Goal: Task Accomplishment & Management: Manage account settings

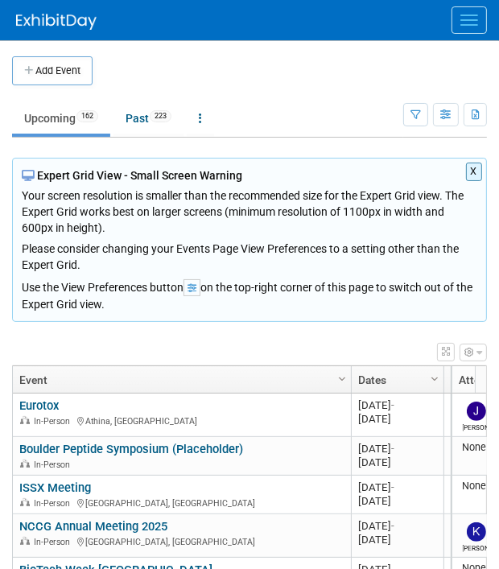
click at [462, 26] on button "Menu" at bounding box center [468, 19] width 35 height 27
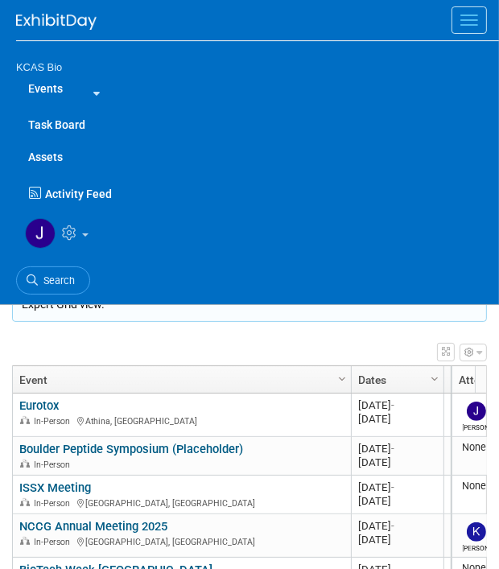
click at [57, 85] on link "Events" at bounding box center [45, 88] width 59 height 32
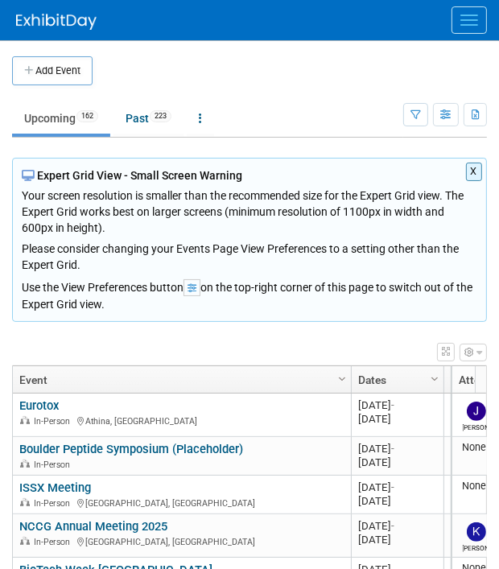
click at [461, 22] on button "Menu" at bounding box center [468, 19] width 35 height 27
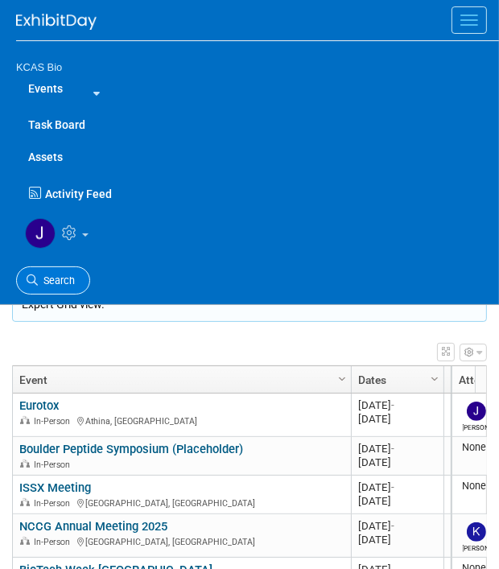
click at [55, 276] on span "Search" at bounding box center [56, 280] width 37 height 12
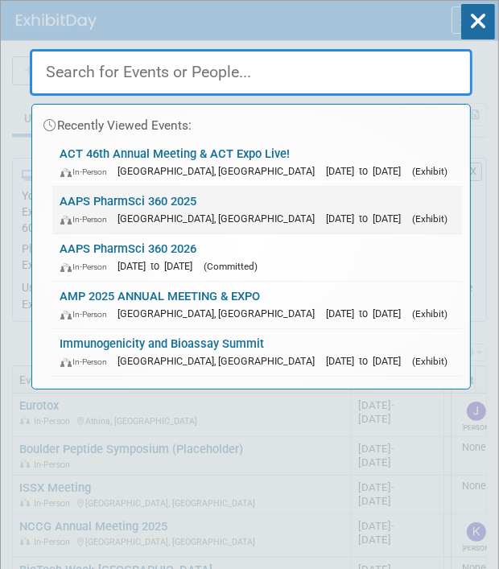
click at [106, 196] on link "AAPS PharmSci 360 2025 In-Person [GEOGRAPHIC_DATA], [GEOGRAPHIC_DATA] [DATE] to…" at bounding box center [257, 210] width 410 height 47
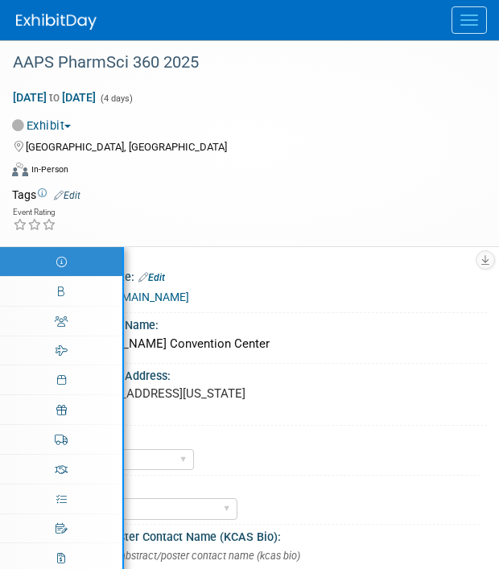
select select "US - KS"
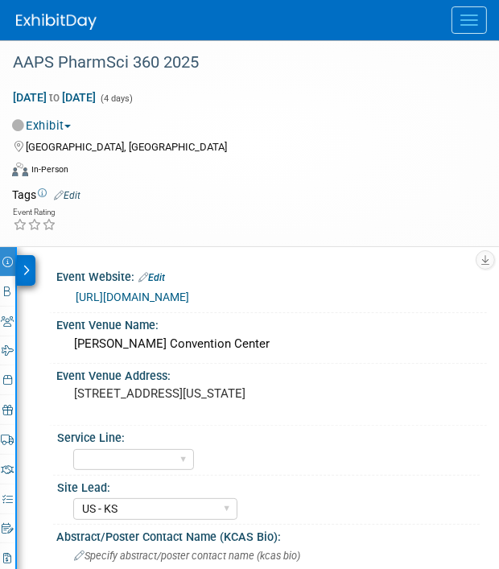
click at [30, 264] on div at bounding box center [26, 270] width 19 height 31
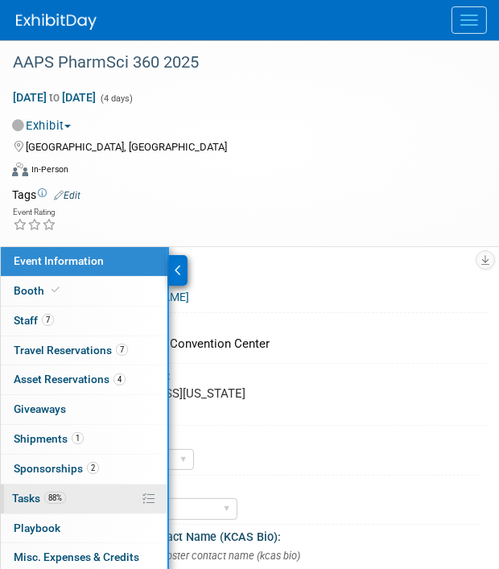
click at [25, 492] on span "Tasks 88%" at bounding box center [39, 498] width 54 height 13
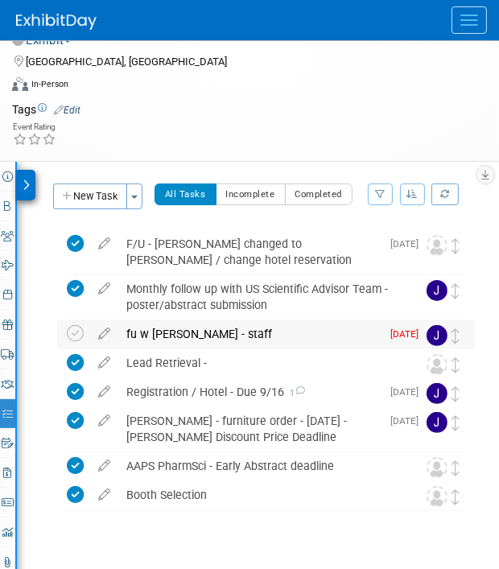
scroll to position [93, 0]
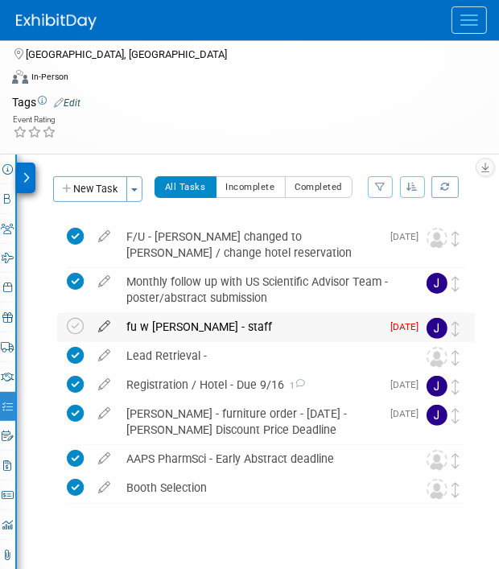
click at [102, 323] on icon at bounding box center [104, 323] width 28 height 20
select select "8"
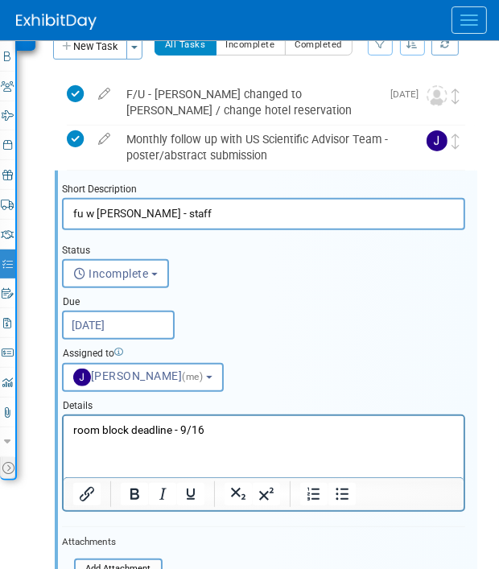
scroll to position [296, 0]
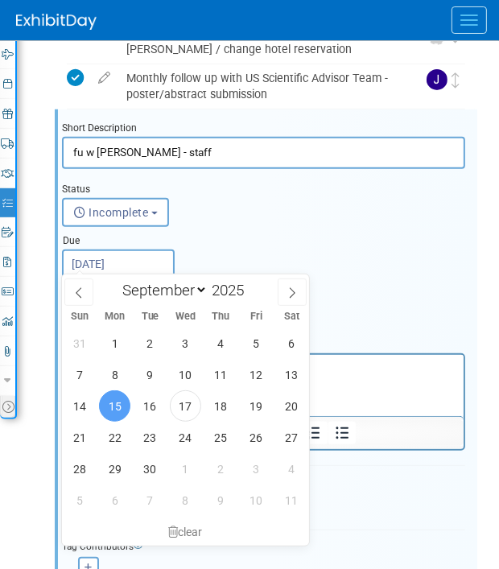
click at [137, 261] on input "Sep 15, 2025" at bounding box center [118, 263] width 113 height 29
click at [115, 465] on span "29" at bounding box center [114, 468] width 31 height 31
type input "Sep 29, 2025"
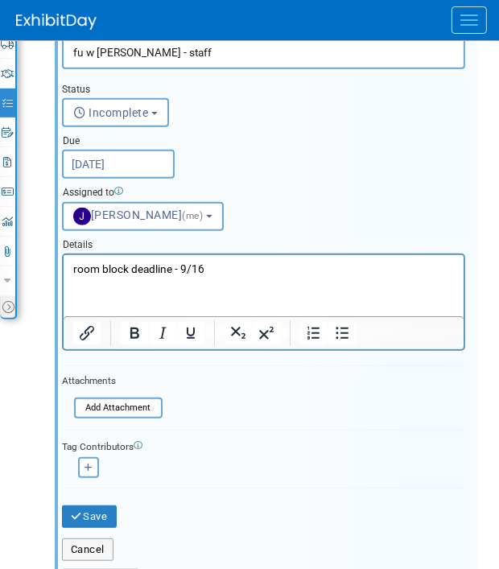
scroll to position [418, 0]
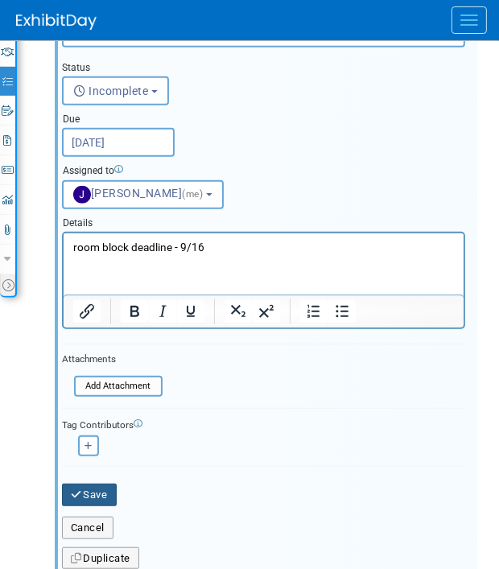
click at [90, 484] on button "Save" at bounding box center [89, 495] width 55 height 23
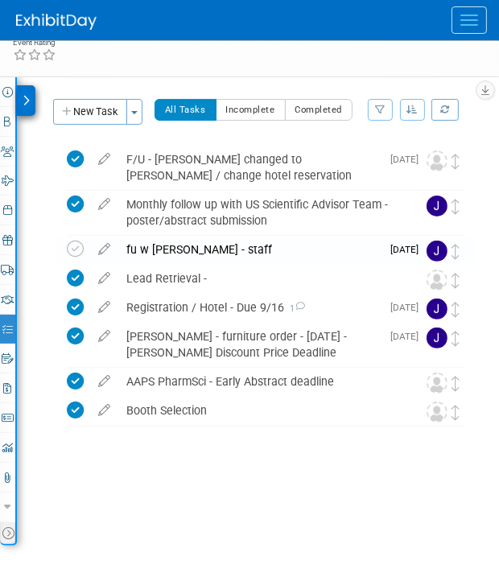
scroll to position [167, 0]
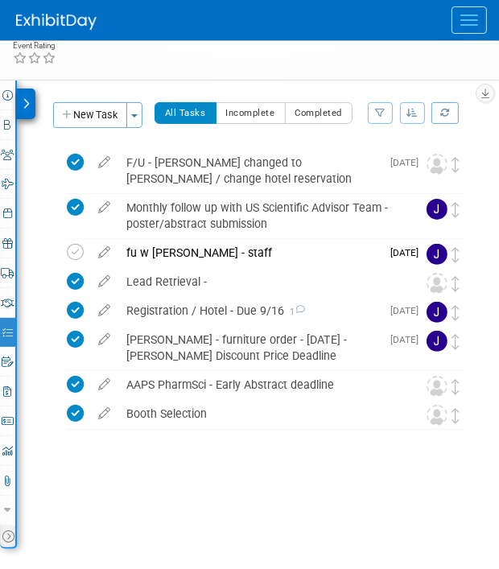
click at [183, 251] on div "fu w jason - staff" at bounding box center [249, 252] width 262 height 27
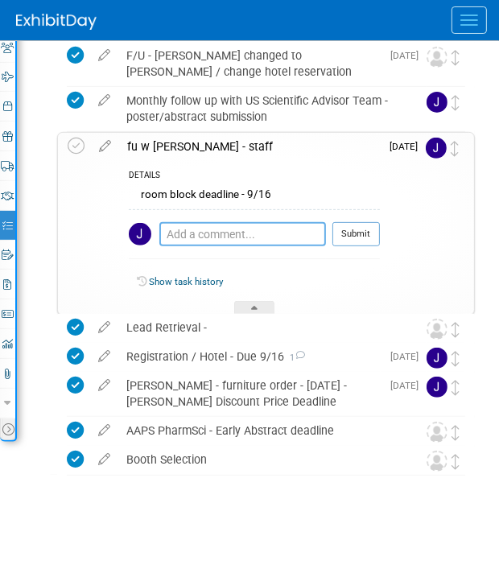
click at [221, 233] on textarea at bounding box center [242, 234] width 167 height 24
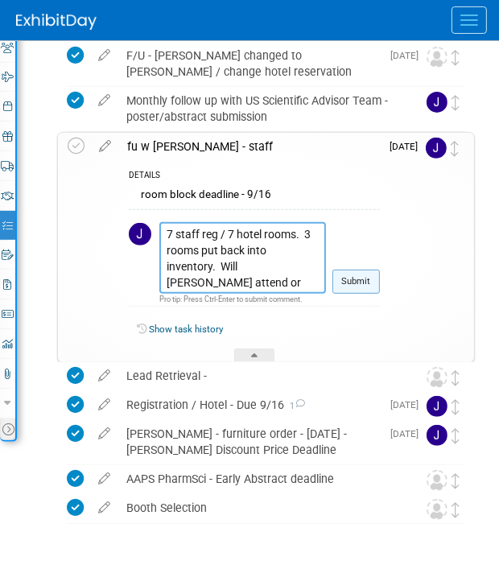
type textarea "7 staff reg / 7 hotel rooms. 3 rooms put back into inventory. Will John Mercier…"
click at [356, 274] on button "Submit" at bounding box center [355, 282] width 47 height 24
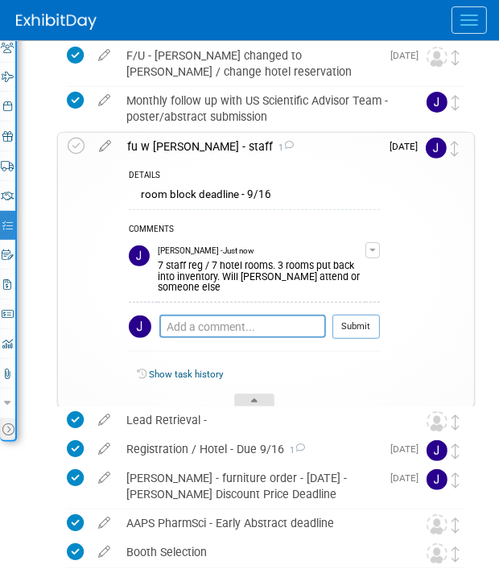
click at [254, 398] on icon at bounding box center [254, 403] width 6 height 10
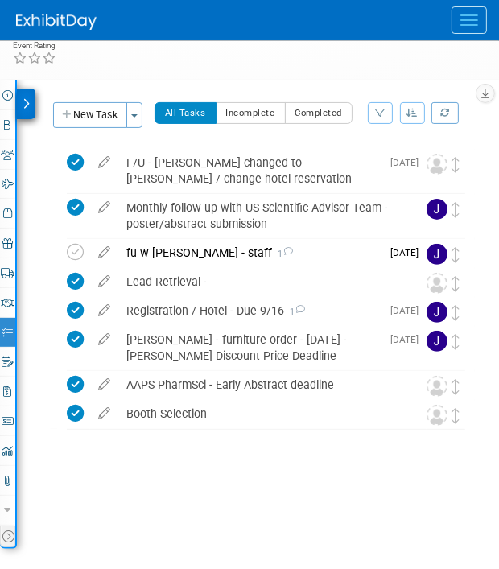
click at [466, 24] on span "Menu" at bounding box center [469, 25] width 18 height 2
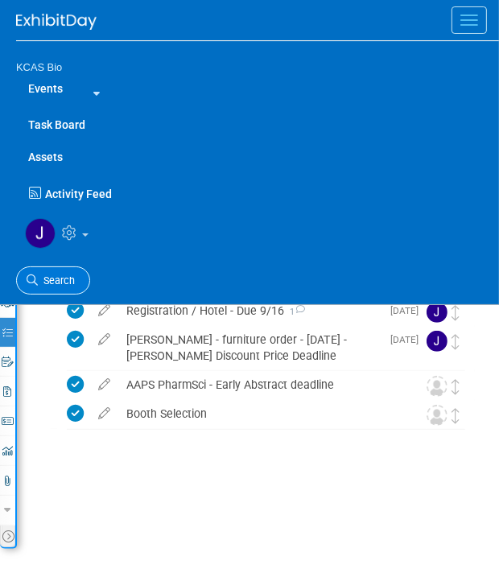
click at [50, 275] on span "Search" at bounding box center [56, 280] width 37 height 12
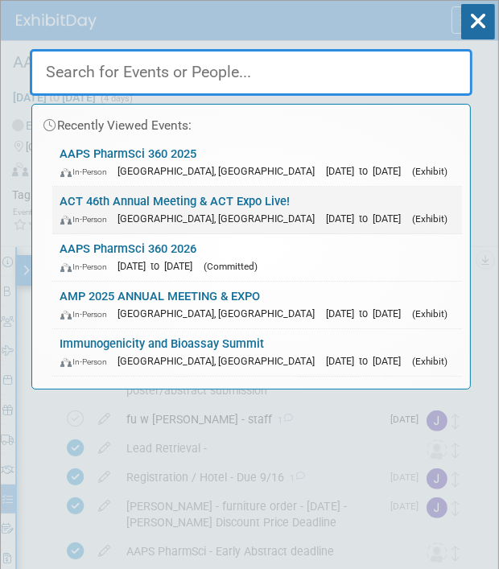
click at [93, 195] on link "ACT 46th Annual Meeting & ACT Expo Live! In-Person Phoenix, AZ Nov 16, 2025 to …" at bounding box center [257, 210] width 410 height 47
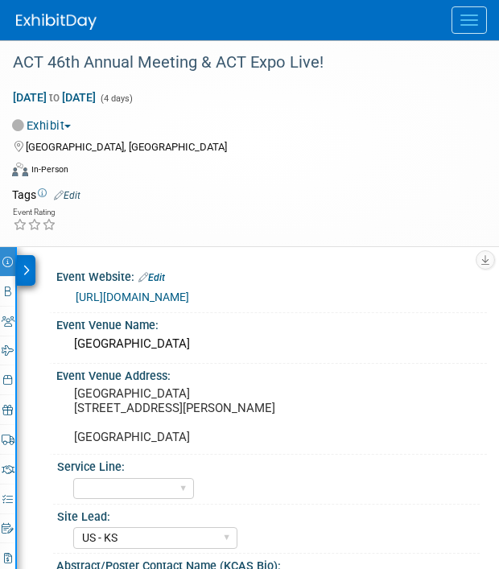
select select "US - KS"
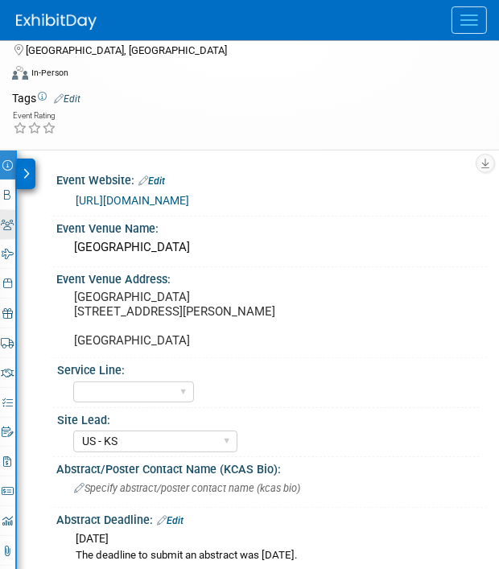
click at [10, 220] on icon at bounding box center [8, 225] width 13 height 10
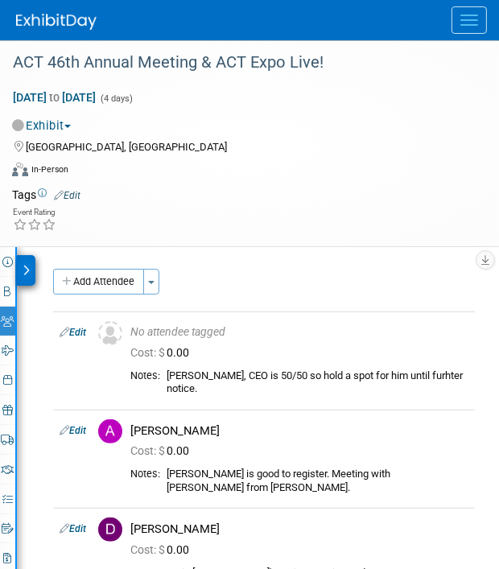
click at [24, 269] on icon at bounding box center [26, 270] width 7 height 11
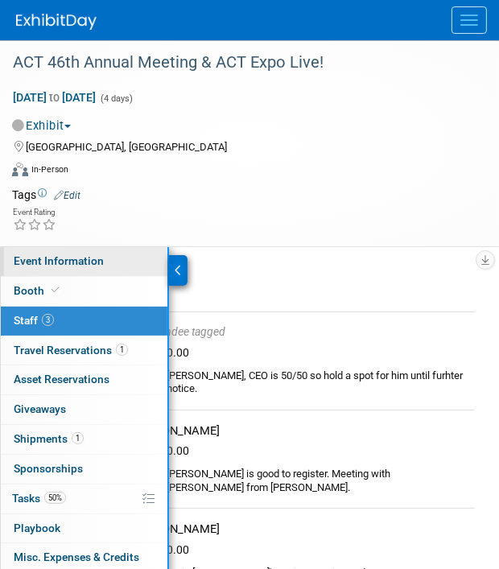
click at [31, 261] on span "Event Information" at bounding box center [59, 260] width 90 height 13
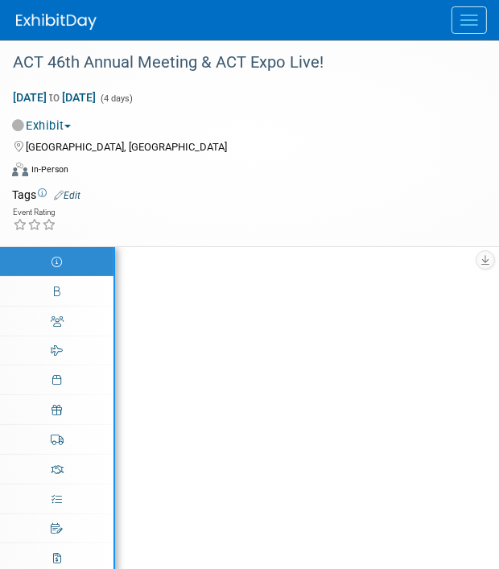
select select "US - KS"
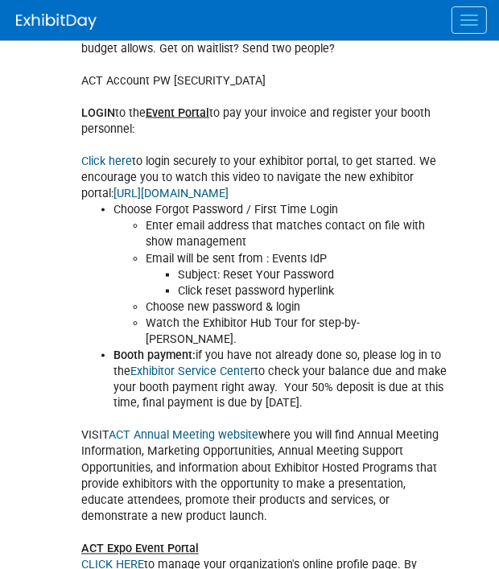
scroll to position [1210, 0]
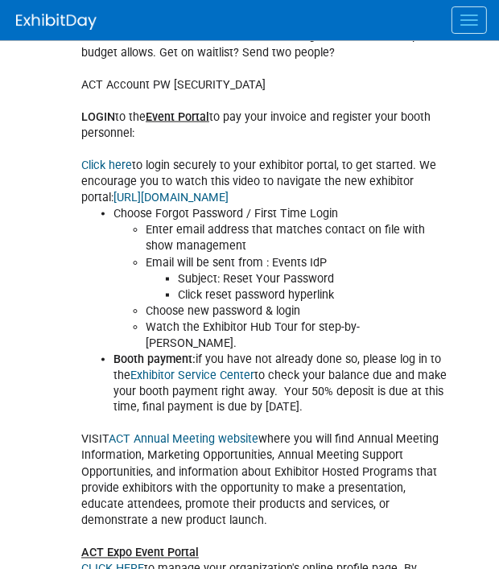
click at [105, 171] on link "Click here" at bounding box center [106, 166] width 51 height 14
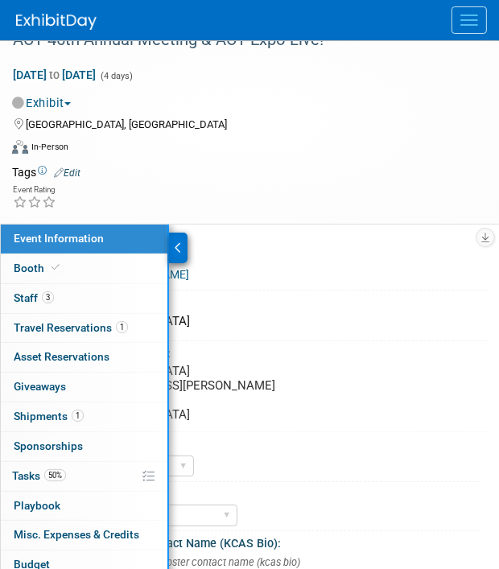
scroll to position [0, 0]
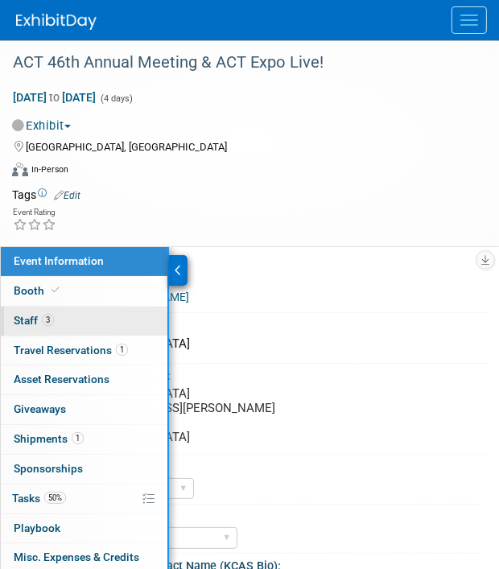
click at [29, 314] on span "Staff 3" at bounding box center [34, 320] width 40 height 13
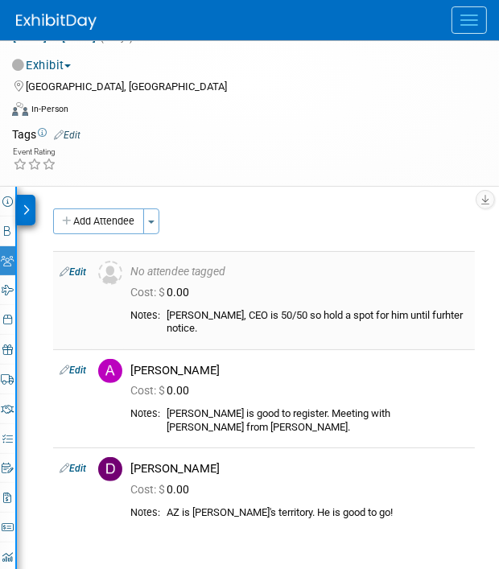
scroll to position [62, 0]
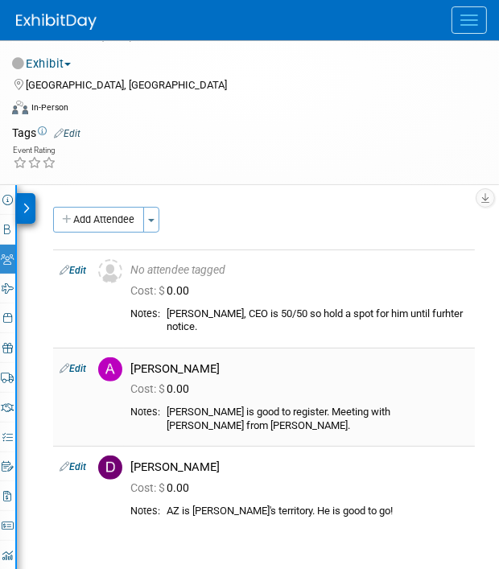
click at [76, 363] on link "Edit" at bounding box center [73, 368] width 27 height 11
select select "f2e50f2b-a147-4d1d-9efa-906488652a6d"
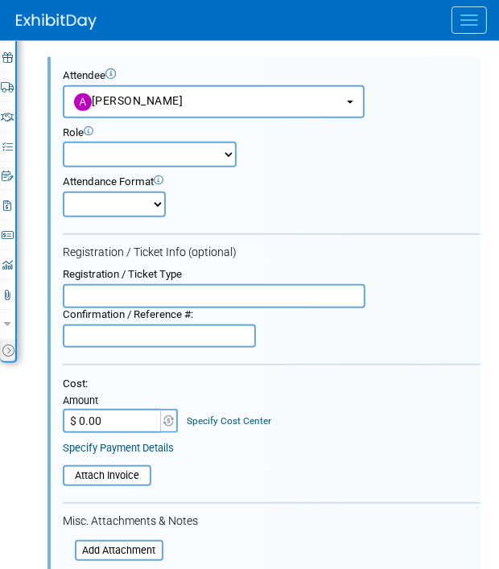
scroll to position [0, 0]
click at [171, 146] on select "Demonstrator Host Planner Presenter Sales Representative Set-up/Dismantle Crew …" at bounding box center [150, 155] width 174 height 26
select select "4"
click at [63, 142] on select "Demonstrator Host Planner Presenter Sales Representative Set-up/Dismantle Crew …" at bounding box center [150, 155] width 174 height 26
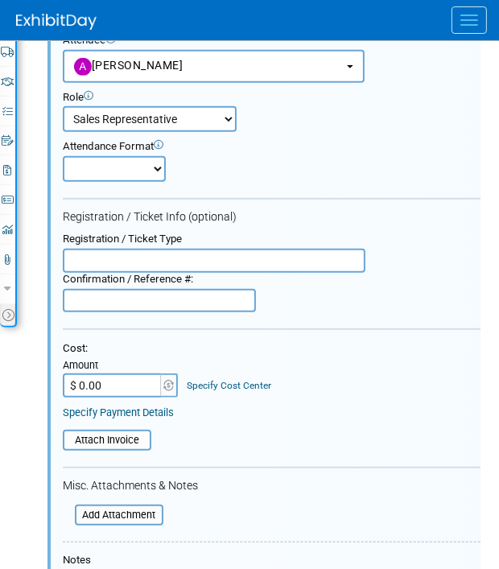
scroll to position [390, 0]
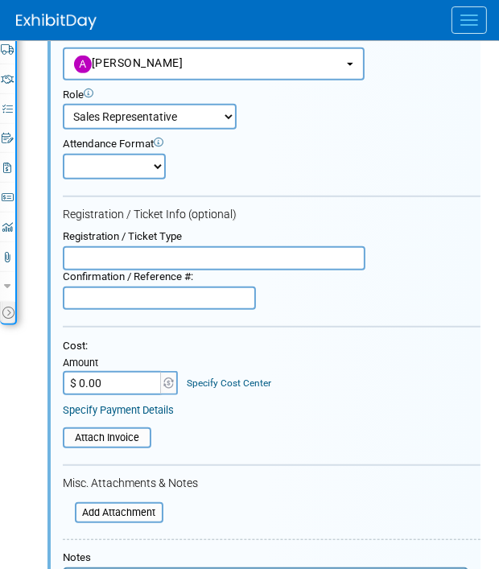
click at [155, 169] on select "Onsite Remote" at bounding box center [114, 167] width 103 height 26
select select "1"
click at [63, 154] on select "Onsite Remote" at bounding box center [114, 167] width 103 height 26
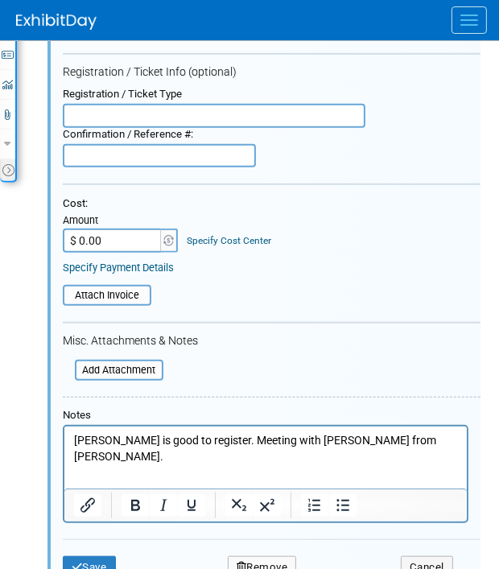
scroll to position [533, 0]
click at [376, 439] on p "Adriane is good to register. Meeting with Blair from LIlly." at bounding box center [265, 448] width 384 height 31
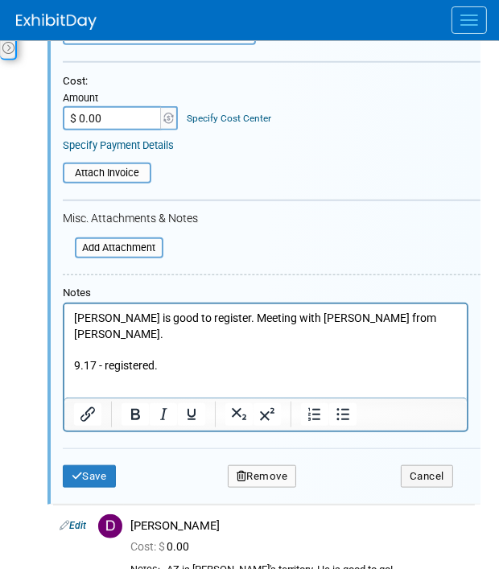
scroll to position [679, 0]
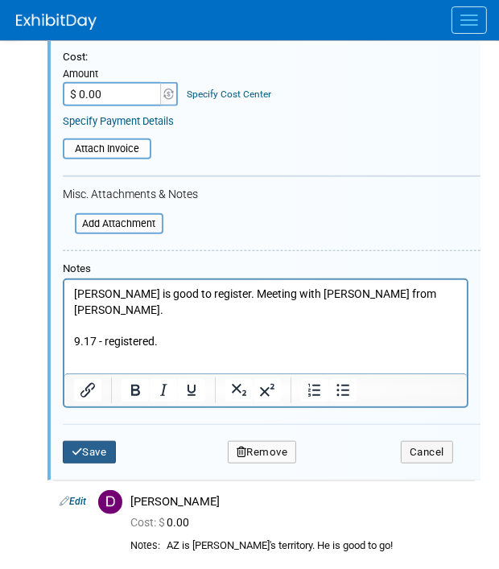
click at [97, 441] on button "Save" at bounding box center [89, 452] width 53 height 23
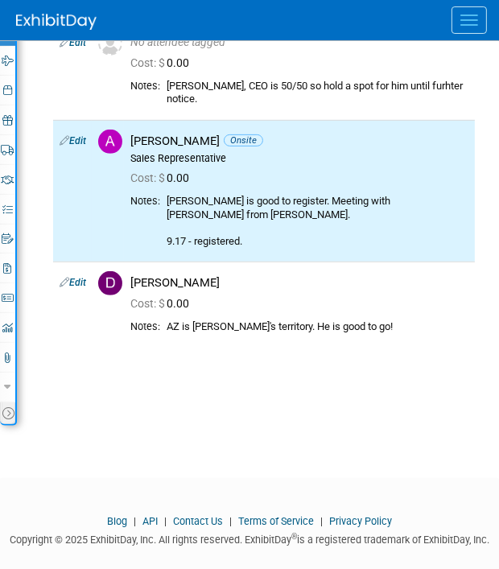
scroll to position [289, 0]
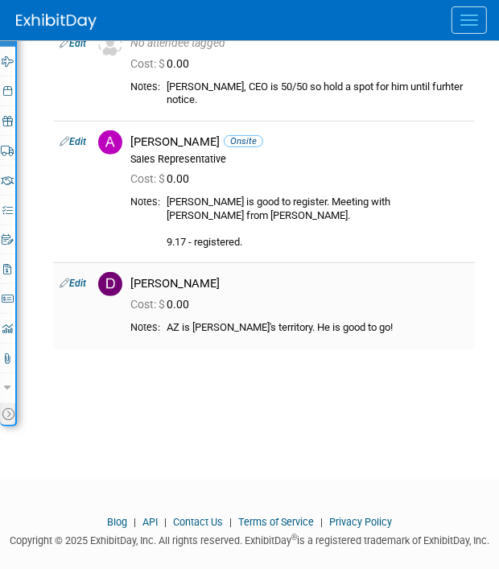
click at [80, 278] on link "Edit" at bounding box center [73, 283] width 27 height 11
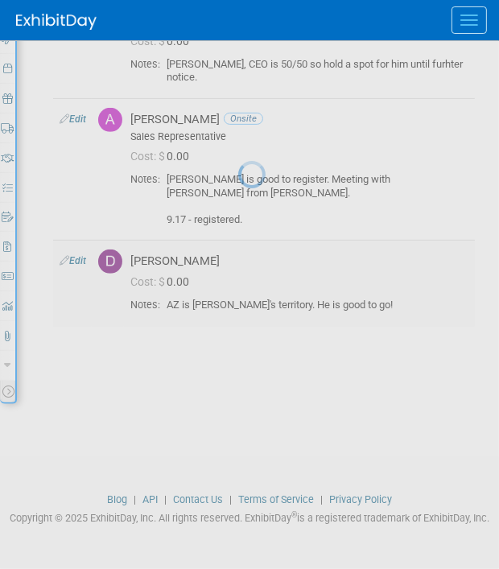
select select "be96ed48-e01c-4434-a64b-3d5e776bd58e"
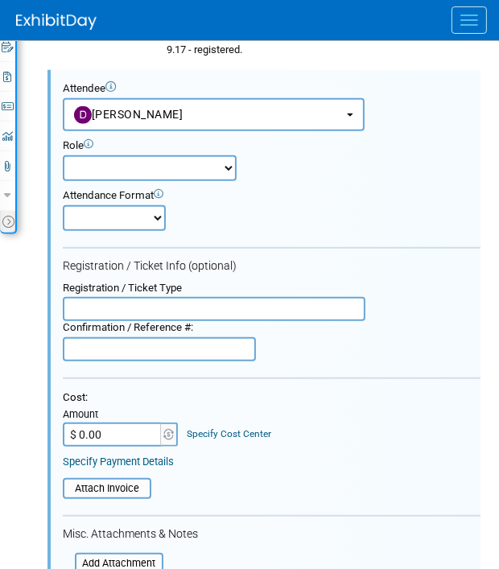
scroll to position [0, 0]
click at [135, 155] on select "Demonstrator Host Planner Presenter Sales Representative Set-up/Dismantle Crew …" at bounding box center [150, 168] width 174 height 26
select select "4"
click at [63, 155] on select "Demonstrator Host Planner Presenter Sales Representative Set-up/Dismantle Crew …" at bounding box center [150, 168] width 174 height 26
click at [150, 205] on select "Onsite Remote" at bounding box center [114, 218] width 103 height 26
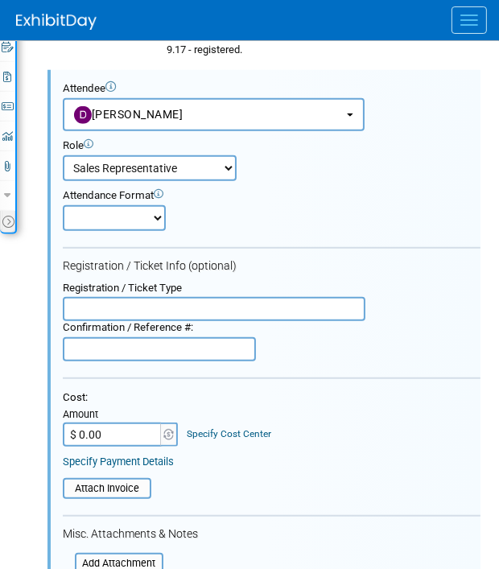
select select "1"
click at [63, 205] on select "Onsite Remote" at bounding box center [114, 218] width 103 height 26
click at [150, 297] on input "text" at bounding box center [214, 309] width 303 height 24
type input "e"
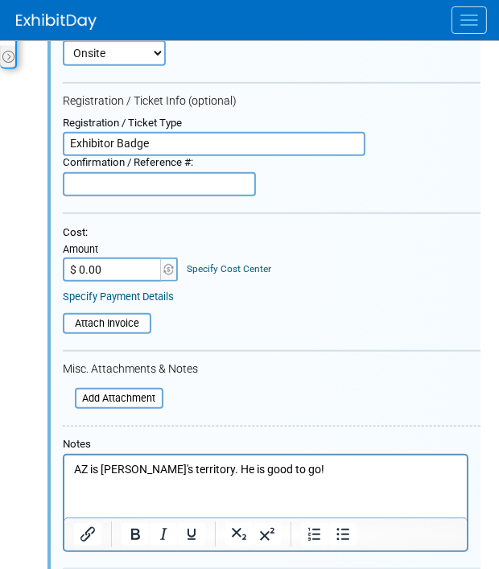
scroll to position [647, 0]
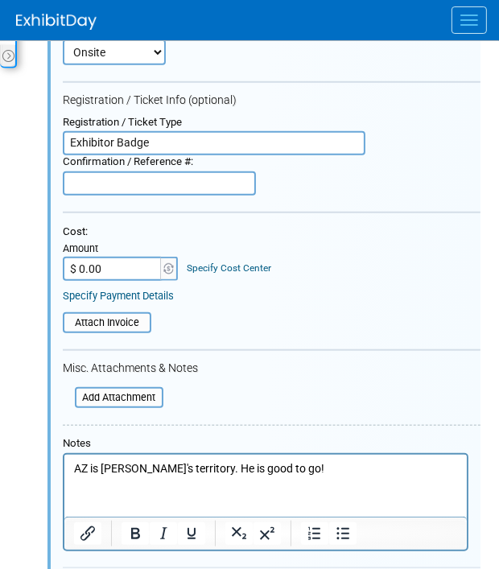
type input "Exhibitor Badge"
click at [293, 472] on p "AZ is Derek's territory. He is good to go!" at bounding box center [265, 468] width 384 height 16
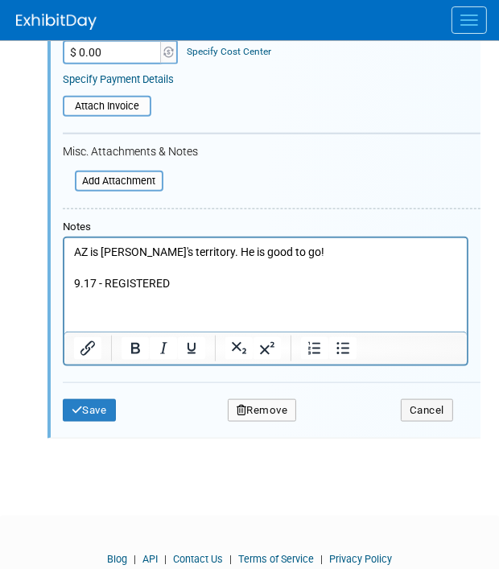
scroll to position [864, 0]
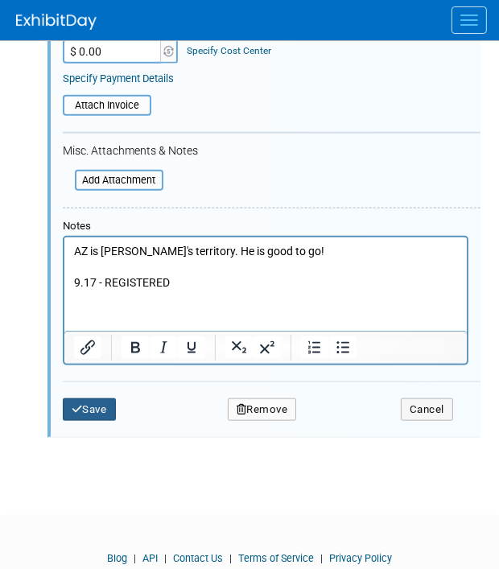
click at [88, 398] on button "Save" at bounding box center [89, 409] width 53 height 23
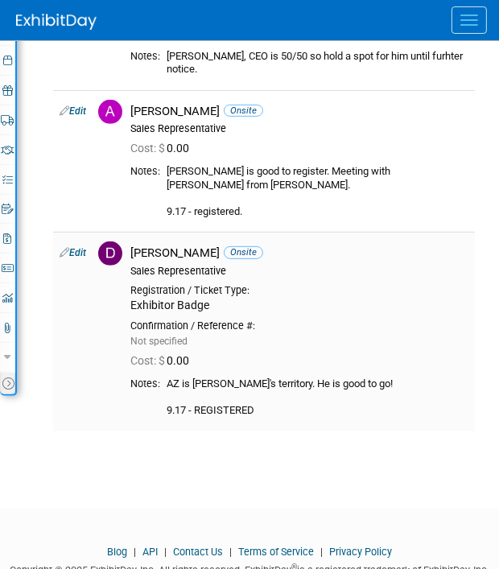
scroll to position [317, 0]
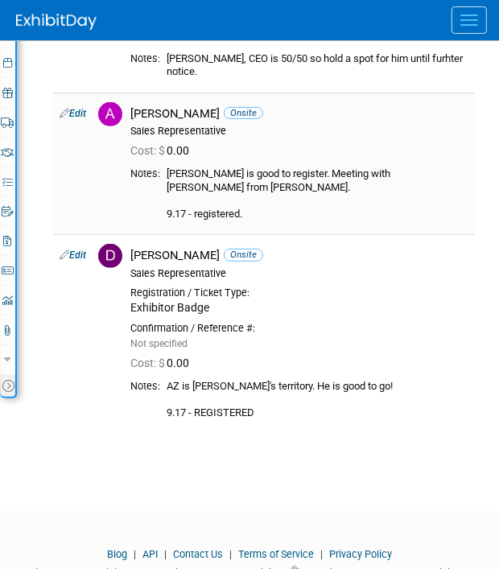
click at [80, 108] on link "Edit" at bounding box center [73, 113] width 27 height 11
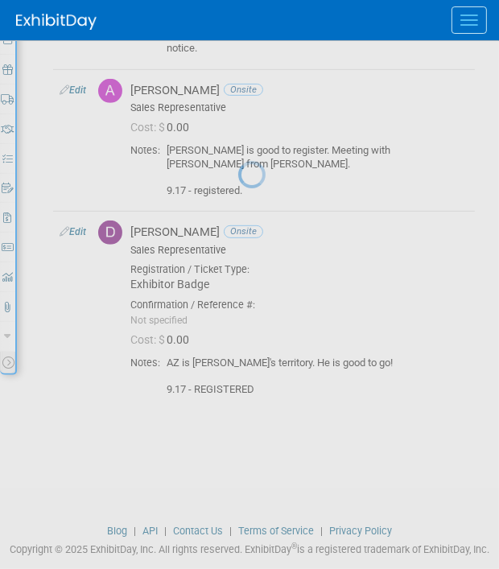
select select "f2e50f2b-a147-4d1d-9efa-906488652a6d"
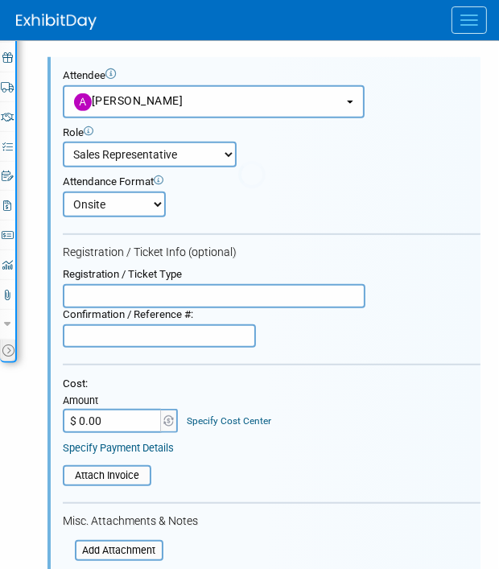
scroll to position [0, 0]
click at [176, 295] on input "text" at bounding box center [214, 296] width 303 height 24
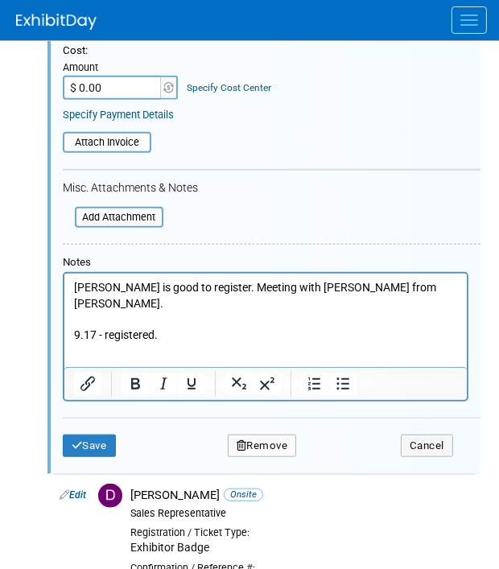
scroll to position [707, 0]
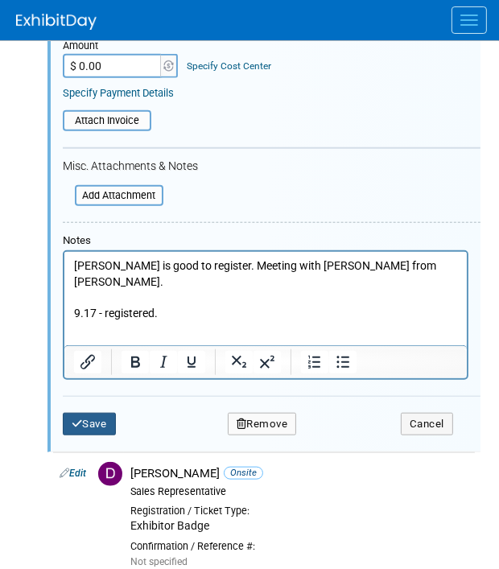
type input "EXHIBITOR BADGE"
click at [97, 415] on button "Save" at bounding box center [89, 424] width 53 height 23
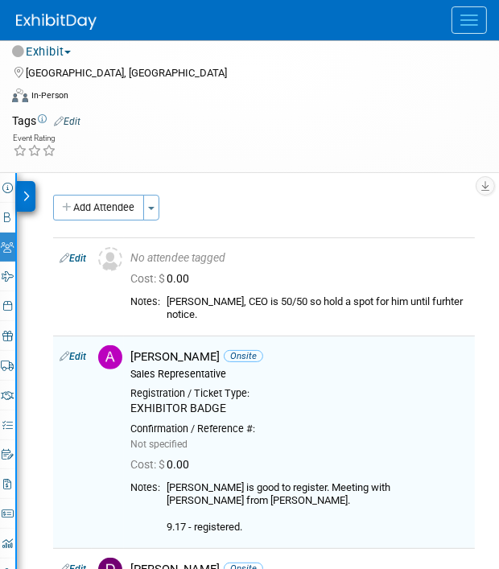
scroll to position [67, 0]
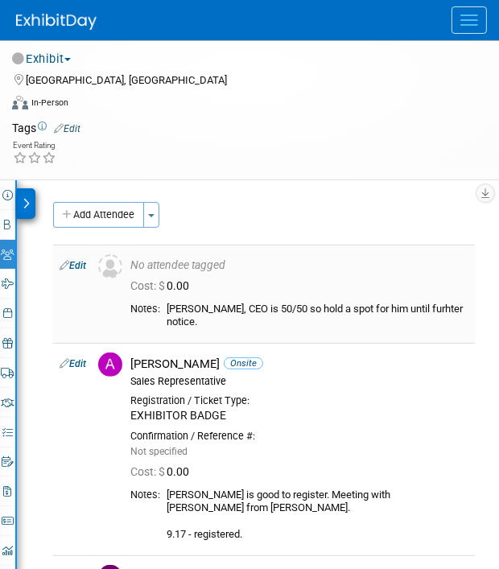
click at [75, 260] on link "Edit" at bounding box center [73, 265] width 27 height 11
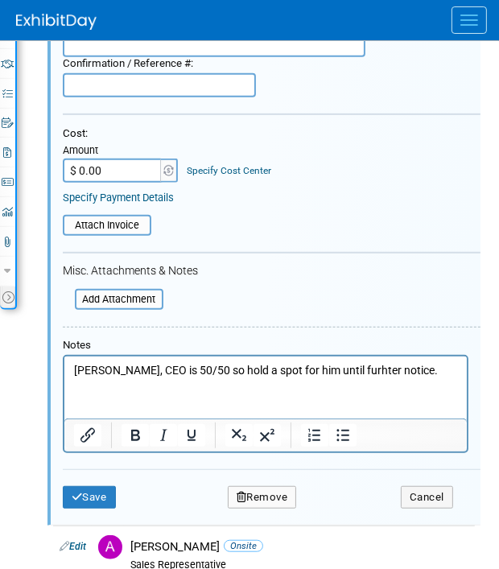
scroll to position [437, 0]
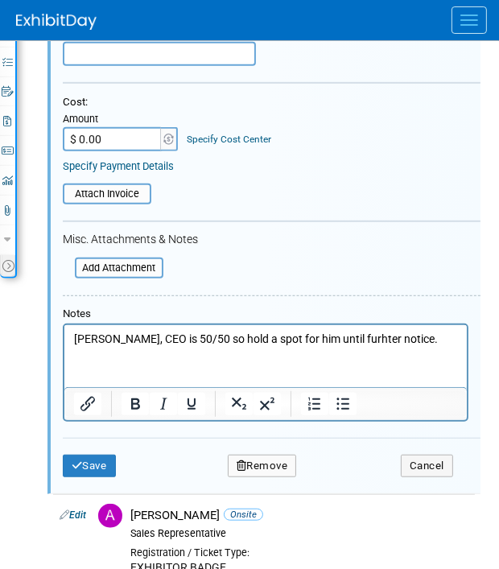
click at [441, 341] on p "John Bucksath, CEO is 50/50 so hold a spot for him until furhter notice." at bounding box center [265, 339] width 384 height 16
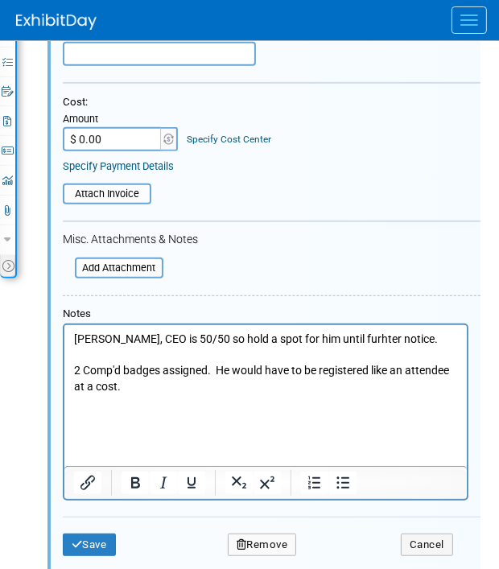
click at [99, 414] on p "Rich Text Area. Press ALT-0 for help." at bounding box center [265, 418] width 384 height 16
click at [155, 390] on p "2 Comp'd badges assigned. He would have to be registered like an attendee at a …" at bounding box center [265, 377] width 384 height 31
click at [179, 386] on p "2 Comp'd badges assigned. He would have to be registered like an attendee at a …" at bounding box center [265, 377] width 384 height 31
click at [177, 386] on p "2 Comp'd badges assigned. He would have to be registered like an attendee at a …" at bounding box center [265, 377] width 384 height 31
click at [257, 388] on p "2 Comp'd badges assigned. He would have to be registered like an attendee at a …" at bounding box center [265, 377] width 384 height 31
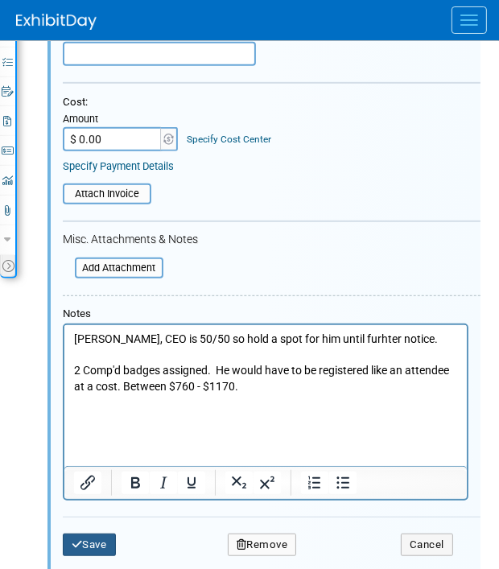
click at [101, 533] on button "Save" at bounding box center [89, 544] width 53 height 23
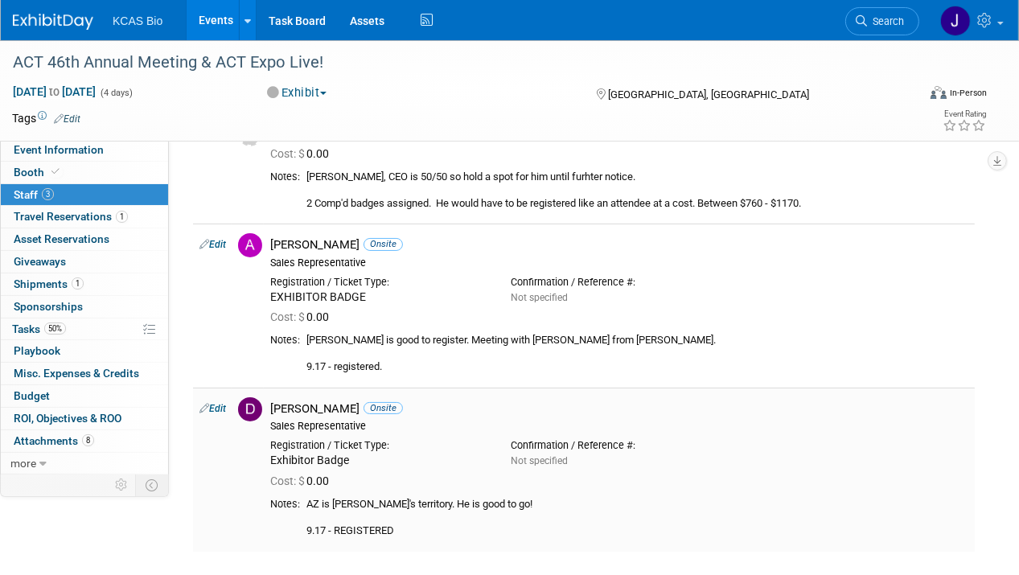
scroll to position [0, 0]
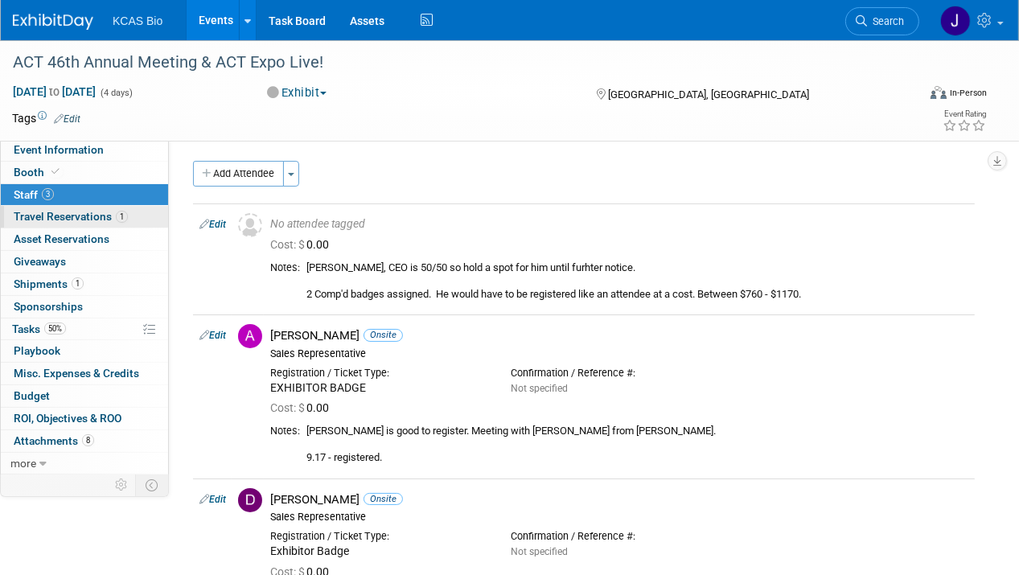
click at [85, 212] on span "Travel Reservations 1" at bounding box center [71, 216] width 114 height 13
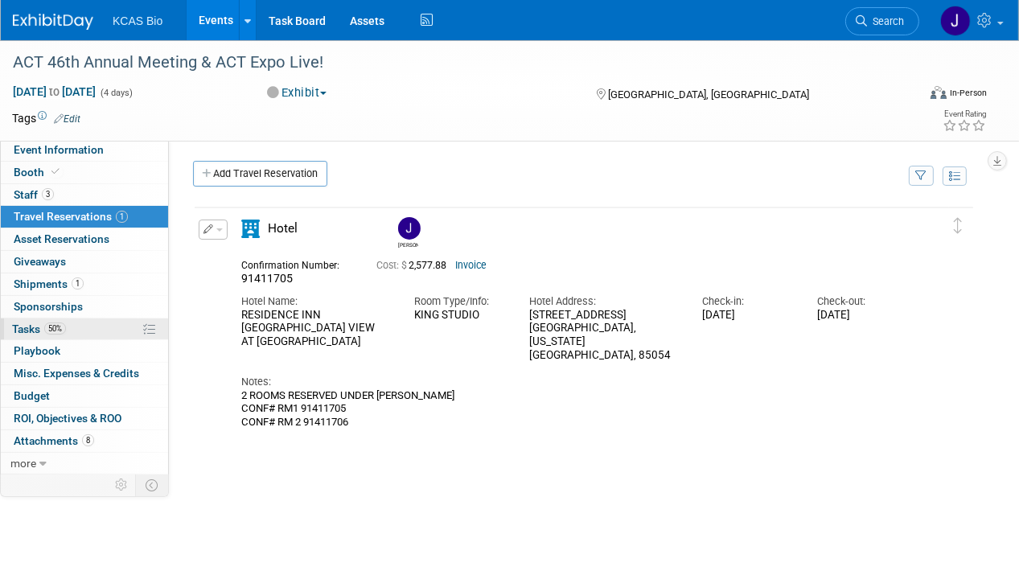
click at [28, 329] on span "Tasks 50%" at bounding box center [39, 329] width 54 height 13
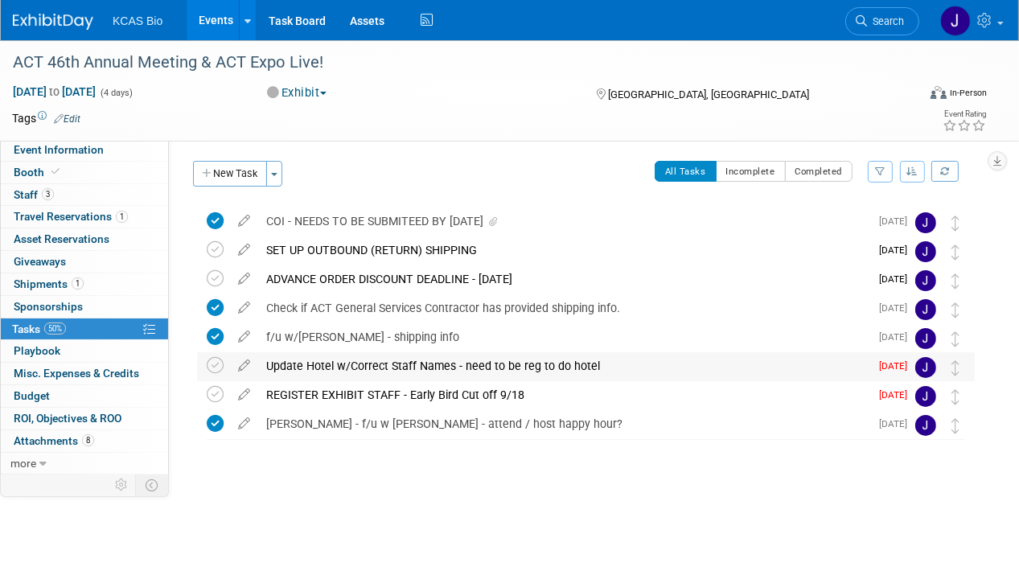
click at [328, 360] on div "Update Hotel w/Correct Staff Names - need to be reg to do hotel" at bounding box center [563, 365] width 611 height 27
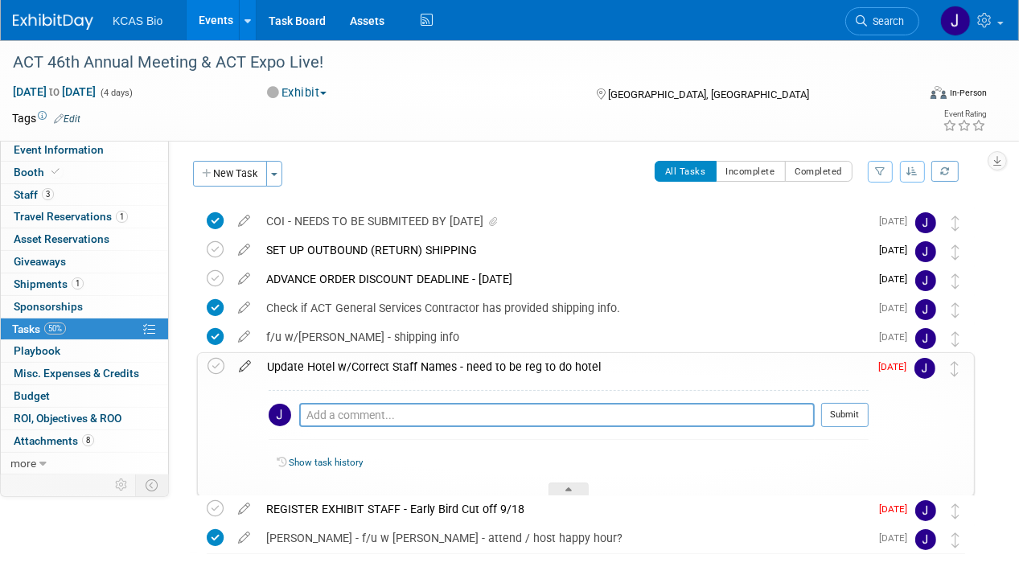
click at [246, 361] on icon at bounding box center [245, 363] width 28 height 20
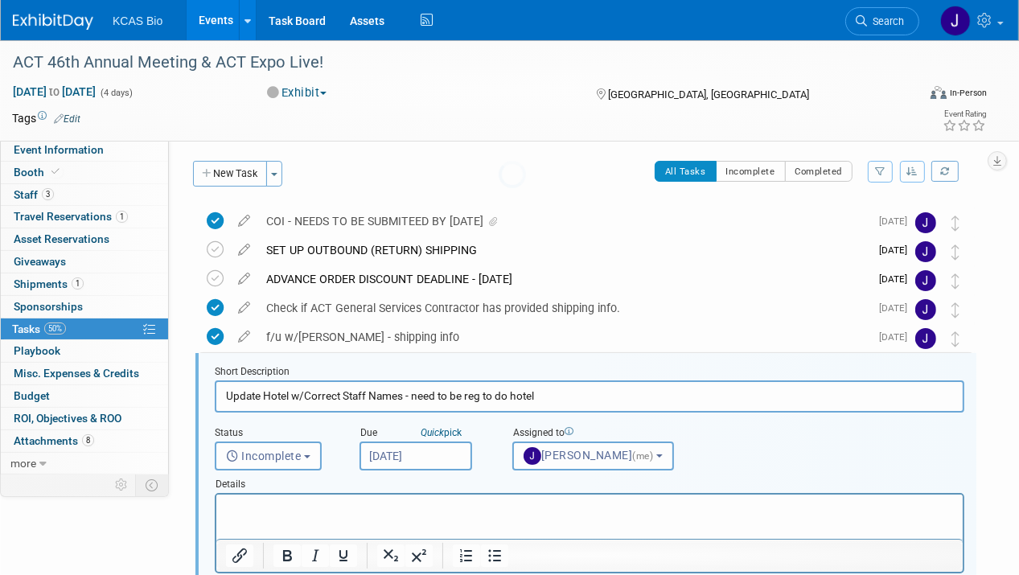
scroll to position [117, 0]
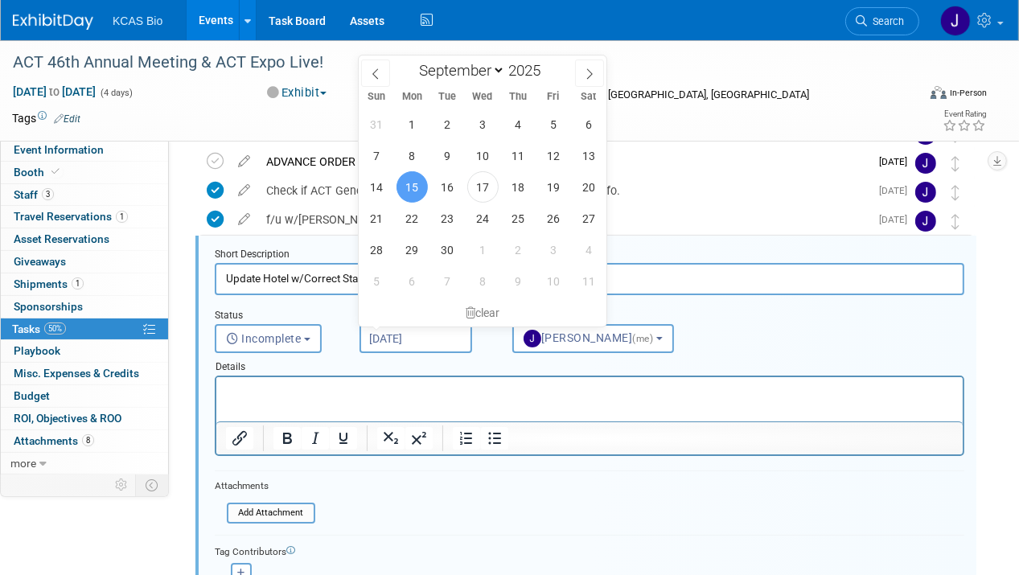
click at [451, 334] on input "Sep 15, 2025" at bounding box center [416, 338] width 113 height 29
click at [498, 223] on span "25" at bounding box center [517, 218] width 31 height 31
type input "[DATE]"
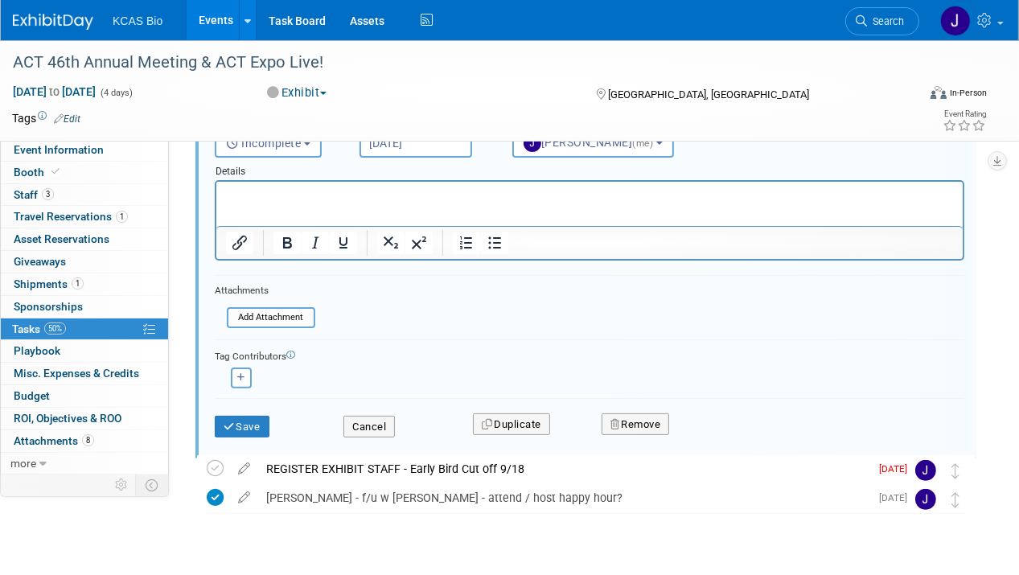
scroll to position [315, 0]
click at [248, 425] on button "Save" at bounding box center [242, 425] width 55 height 23
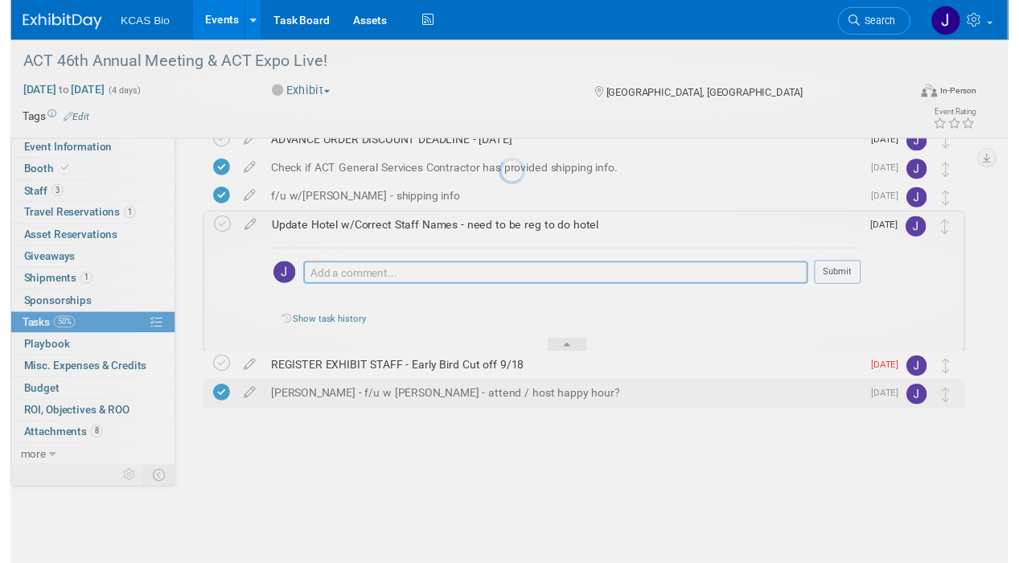
scroll to position [75, 0]
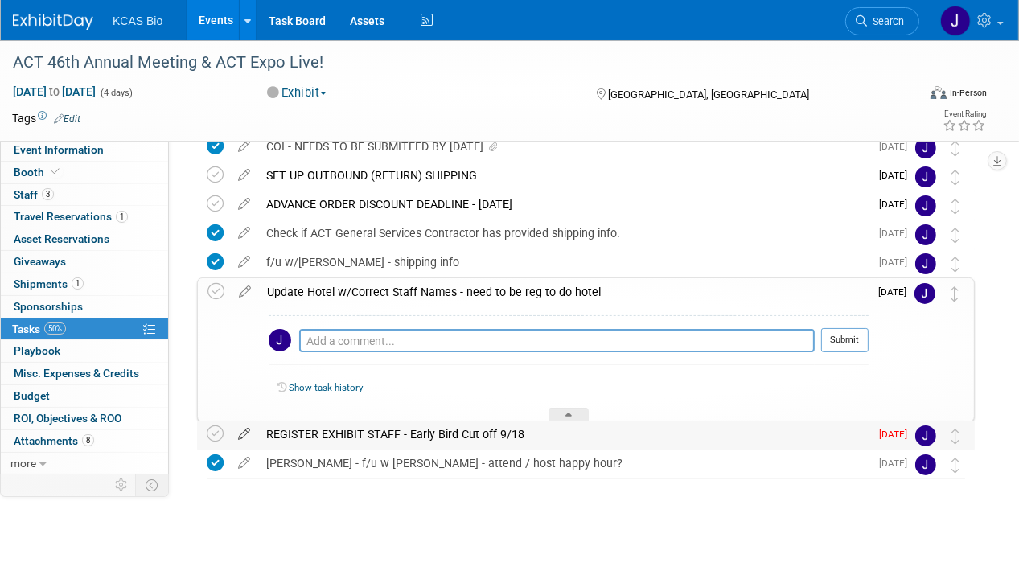
click at [246, 433] on icon at bounding box center [244, 431] width 28 height 20
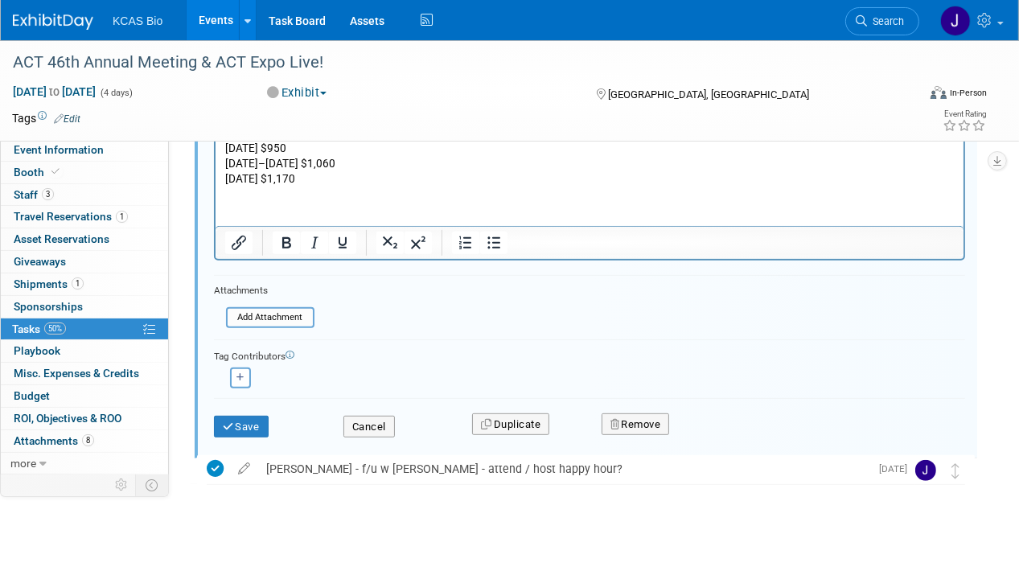
scroll to position [688, 0]
click at [373, 421] on button "Cancel" at bounding box center [369, 426] width 51 height 23
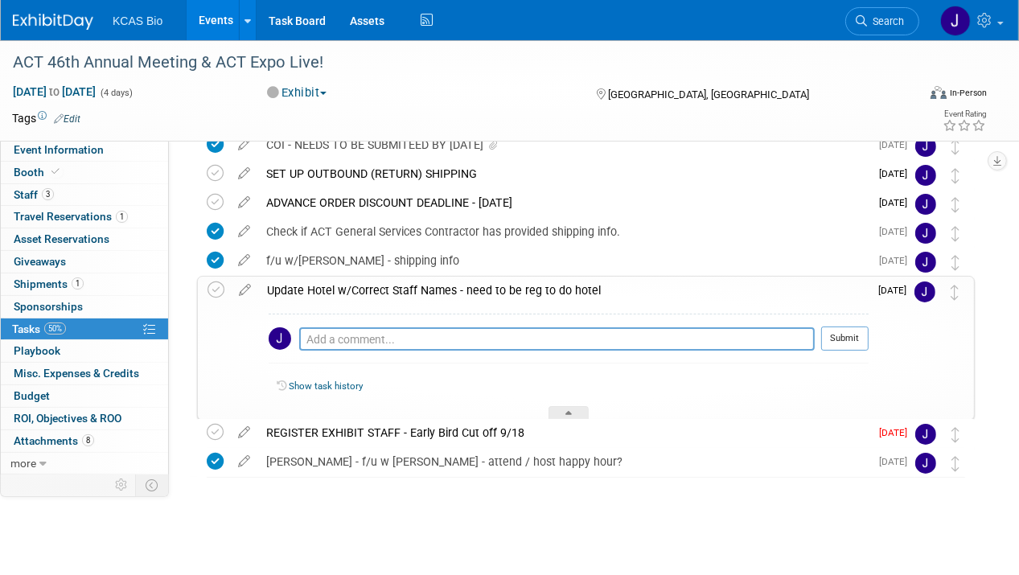
scroll to position [75, 0]
click at [214, 289] on icon at bounding box center [216, 291] width 17 height 17
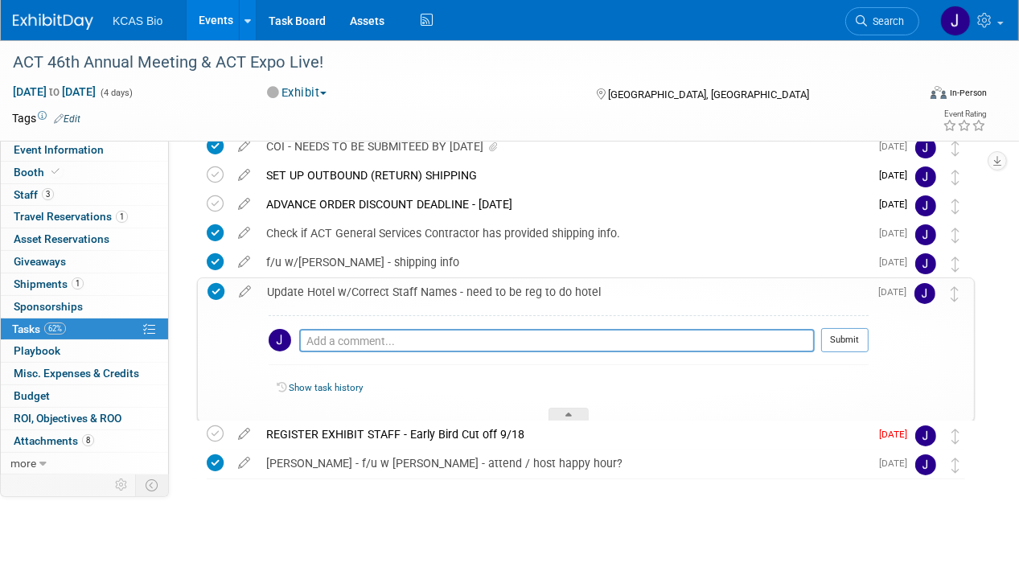
click at [214, 289] on icon at bounding box center [216, 291] width 17 height 17
click at [216, 430] on icon at bounding box center [215, 434] width 17 height 17
click at [498, 409] on div at bounding box center [569, 415] width 40 height 14
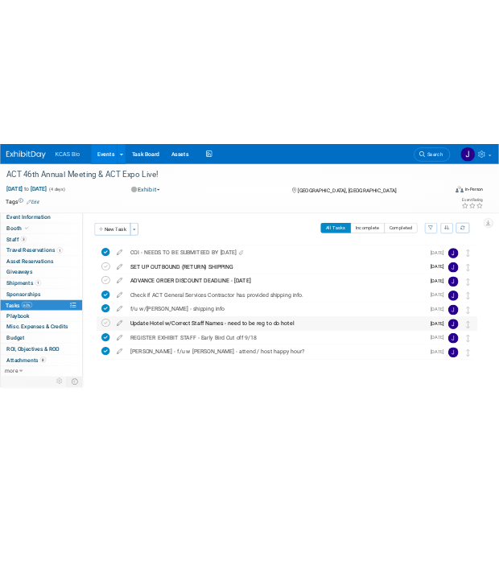
scroll to position [0, 0]
